Goal: Information Seeking & Learning: Learn about a topic

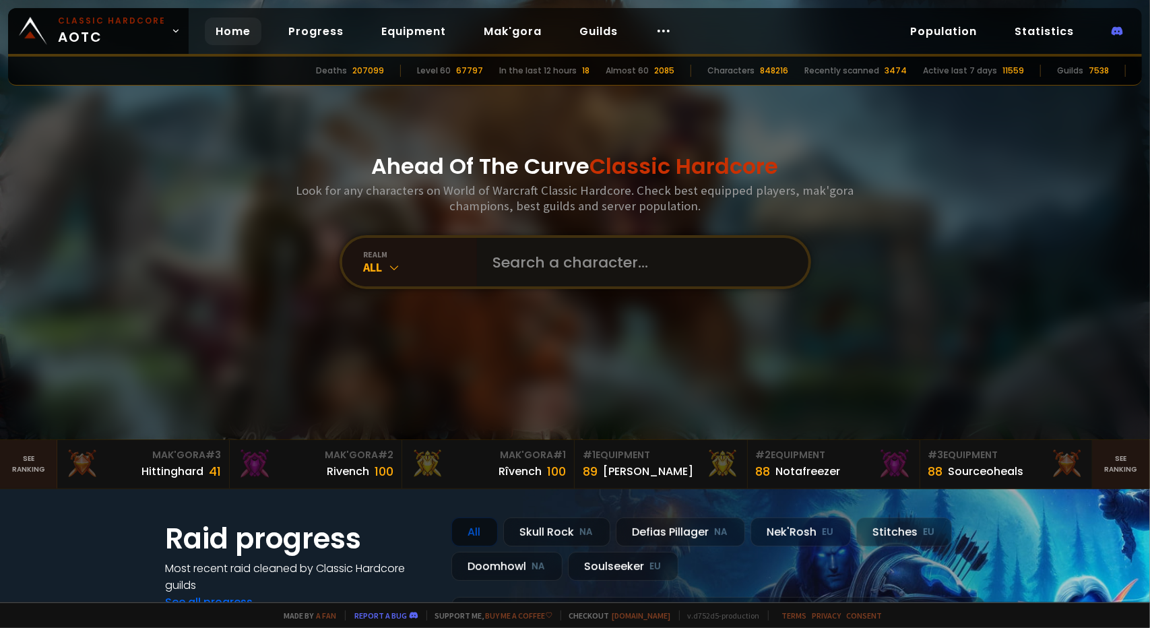
click at [522, 272] on input "text" at bounding box center [638, 262] width 307 height 49
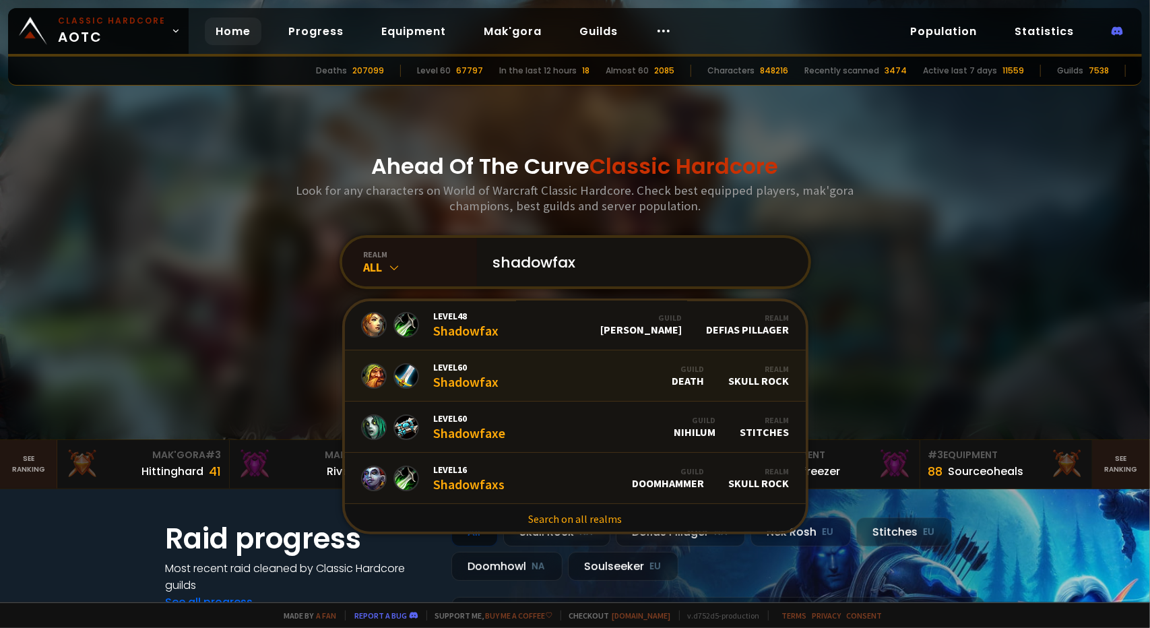
scroll to position [4, 0]
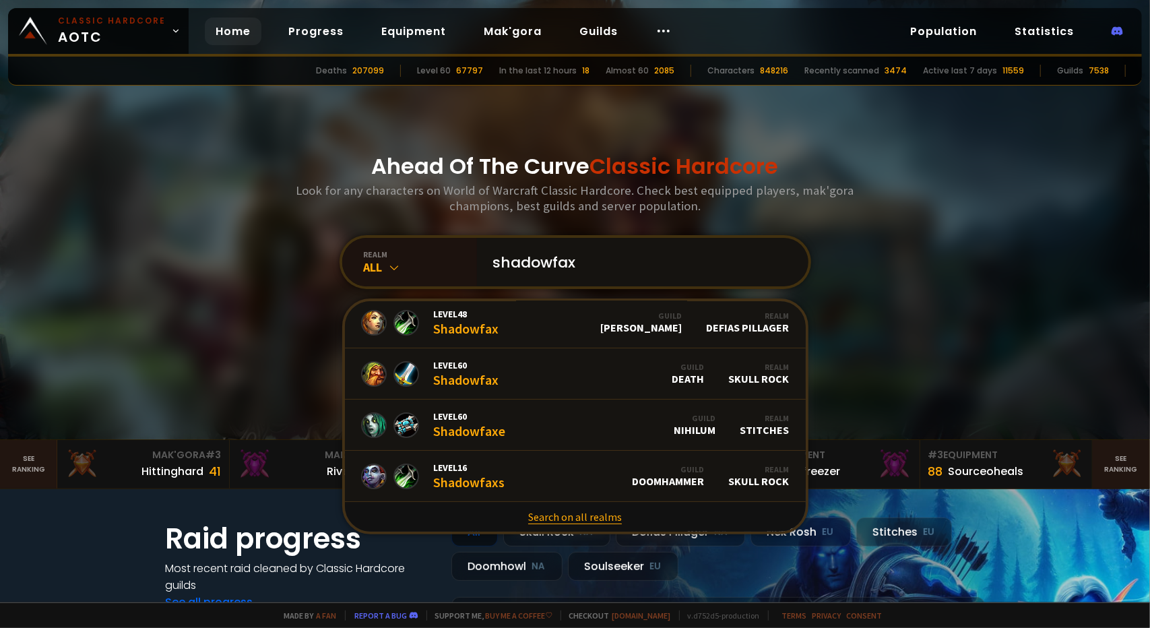
type input "shadowfax"
click at [559, 517] on link "Search on all realms" at bounding box center [575, 517] width 461 height 30
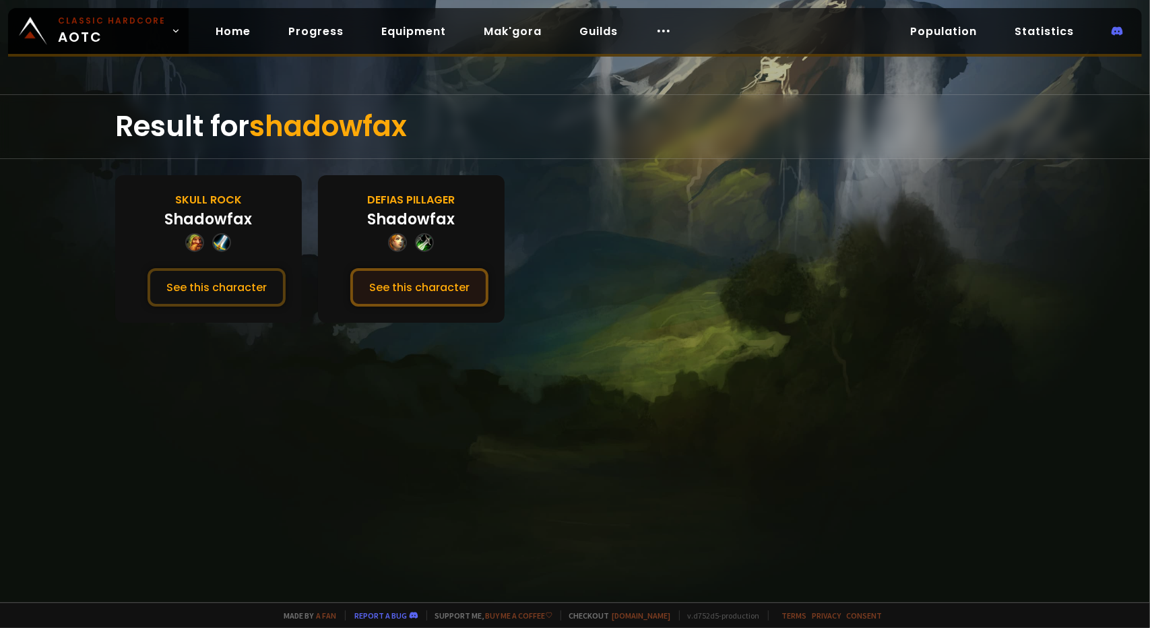
click at [407, 284] on button "See this character" at bounding box center [419, 287] width 138 height 38
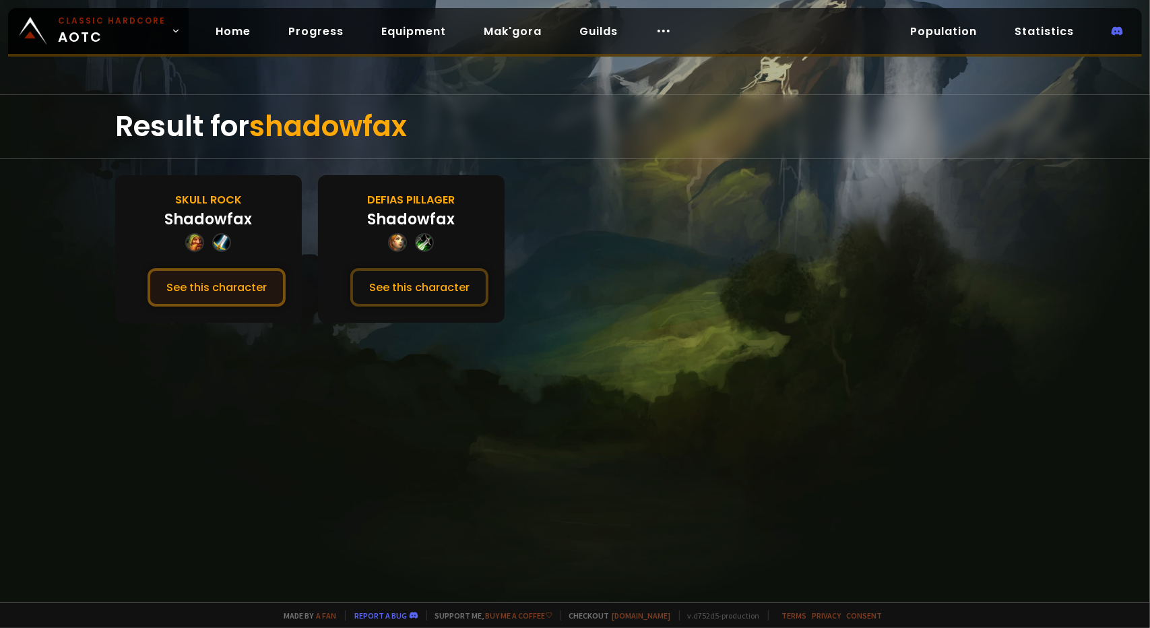
click at [234, 296] on button "See this character" at bounding box center [217, 287] width 138 height 38
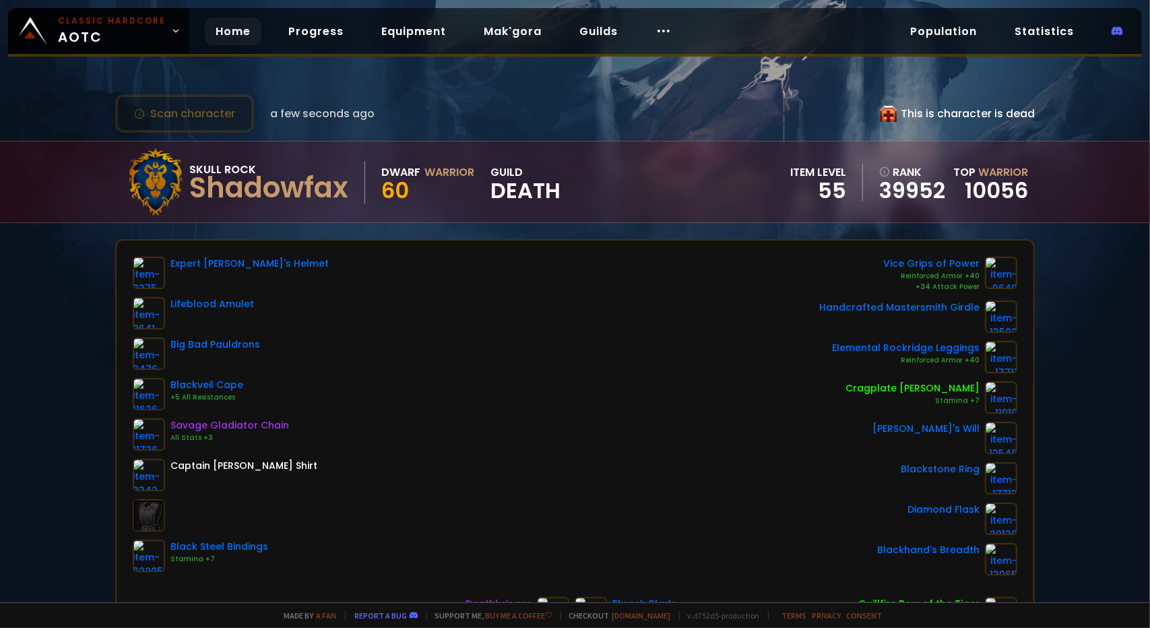
click at [221, 33] on link "Home" at bounding box center [233, 32] width 57 height 28
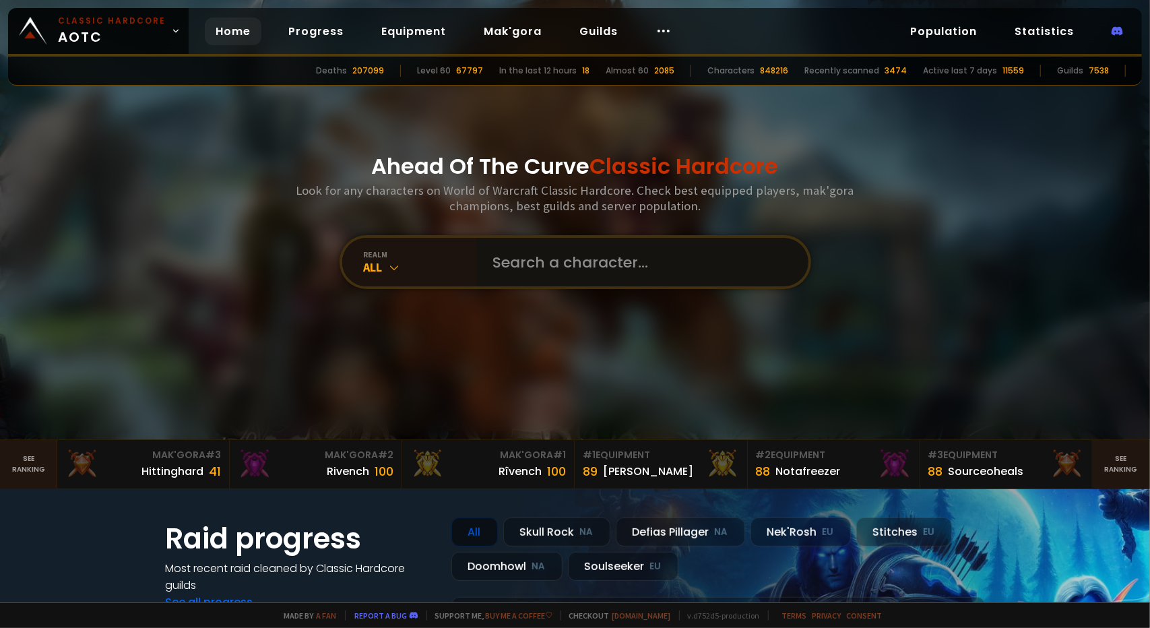
click at [530, 260] on input "text" at bounding box center [638, 262] width 307 height 49
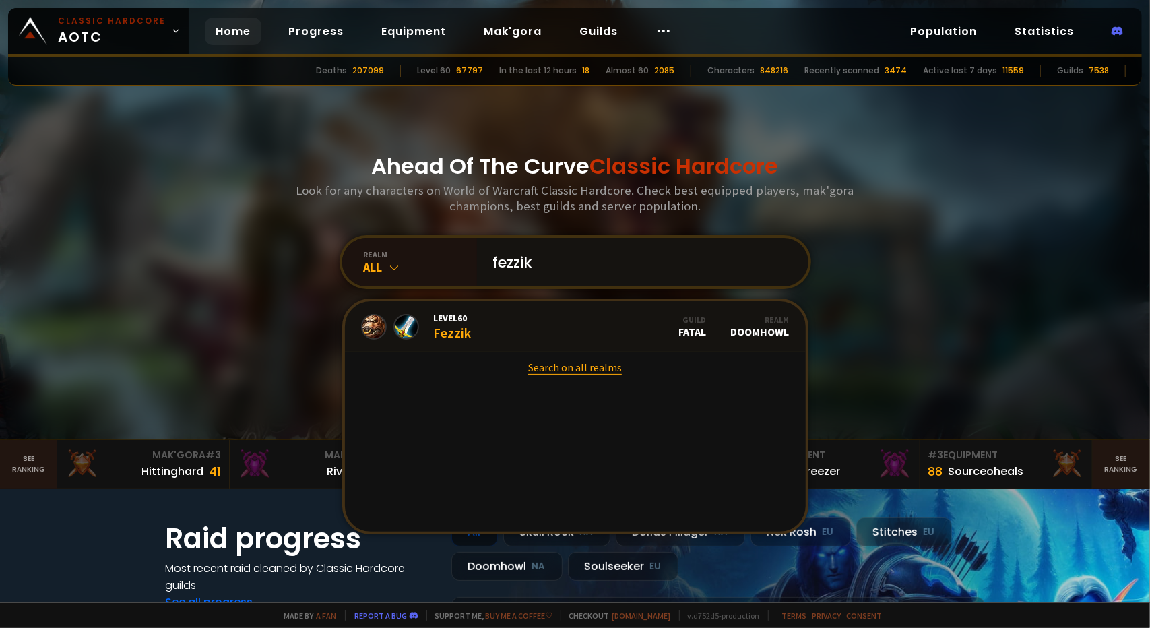
type input "fezzik"
click at [571, 375] on link "Search on all realms" at bounding box center [575, 367] width 461 height 30
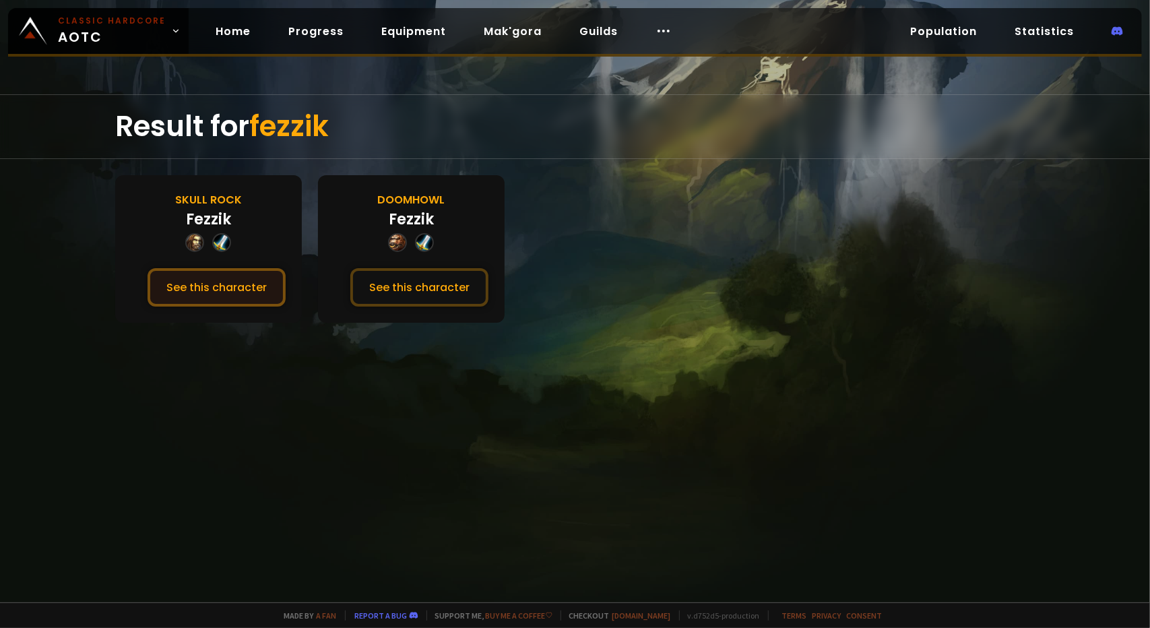
click at [177, 286] on button "See this character" at bounding box center [217, 287] width 138 height 38
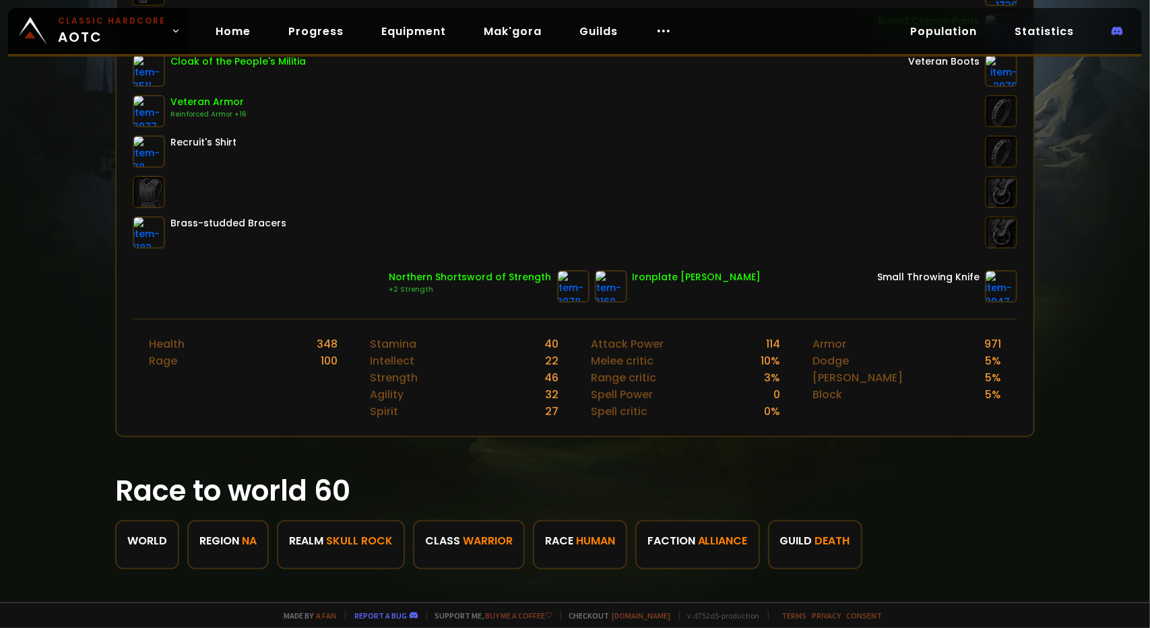
scroll to position [337, 0]
